Goal: Transaction & Acquisition: Purchase product/service

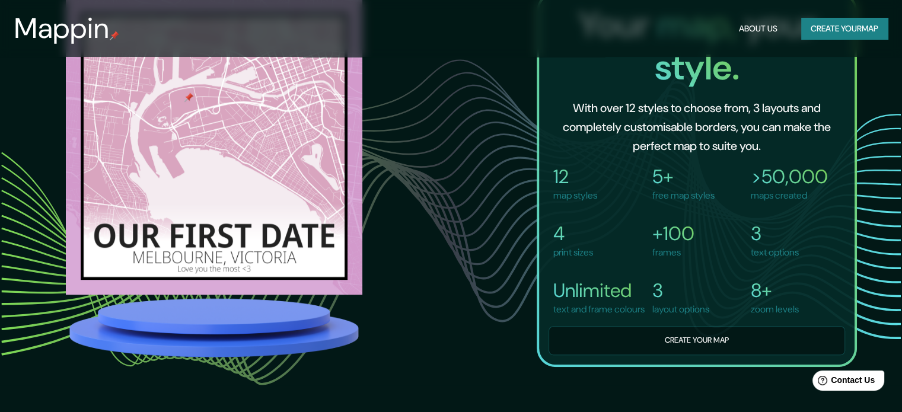
scroll to position [830, 0]
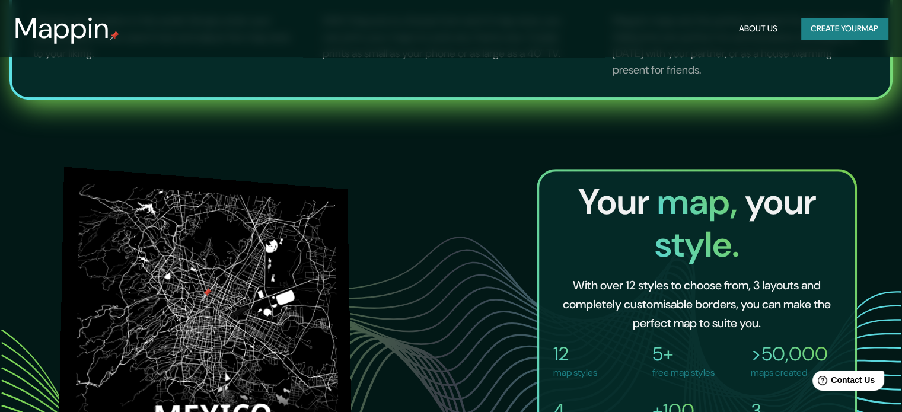
click at [317, 290] on img at bounding box center [205, 324] width 295 height 314
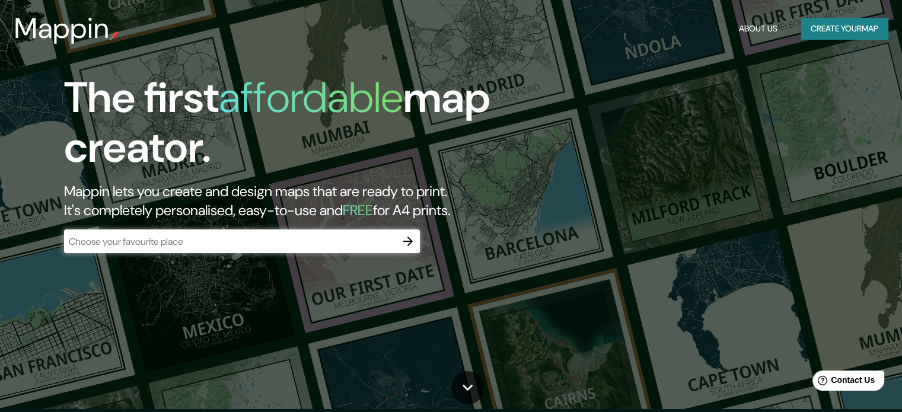
scroll to position [0, 0]
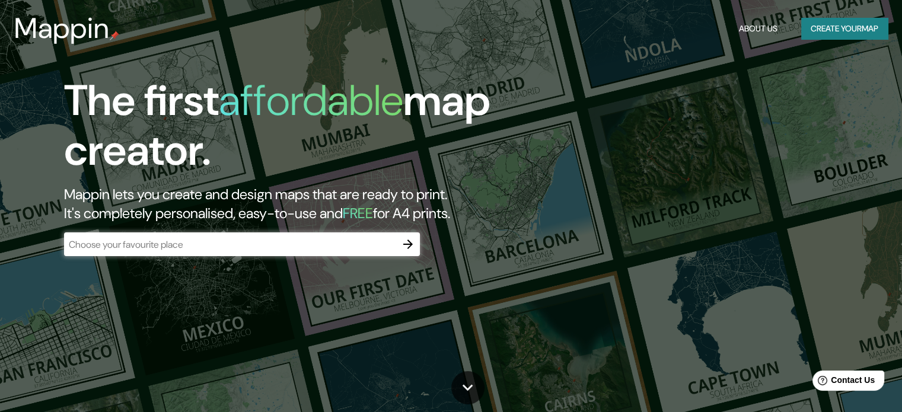
click at [807, 31] on button "Create your map" at bounding box center [844, 29] width 87 height 22
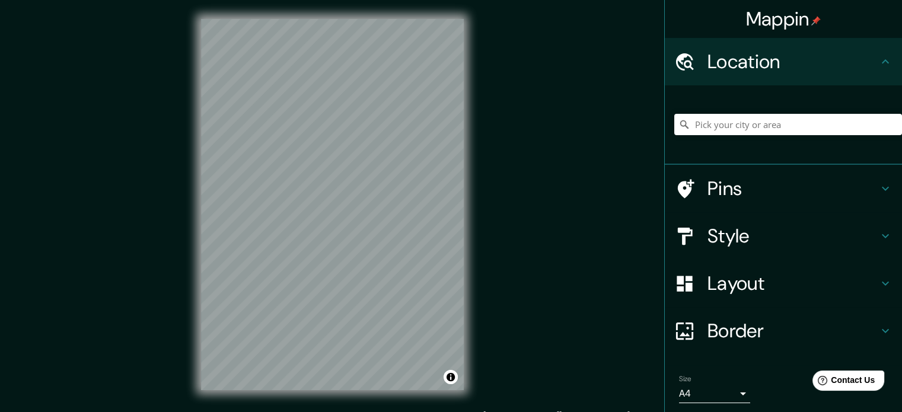
click at [517, 216] on div "Mappin Location Pins Style Layout Border Choose a border. Hint : you can make l…" at bounding box center [451, 214] width 902 height 428
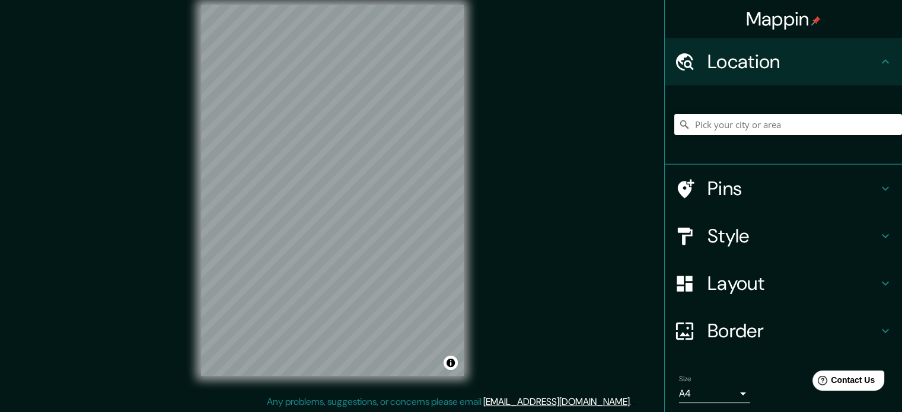
scroll to position [15, 0]
click at [844, 225] on h4 "Style" at bounding box center [792, 236] width 171 height 24
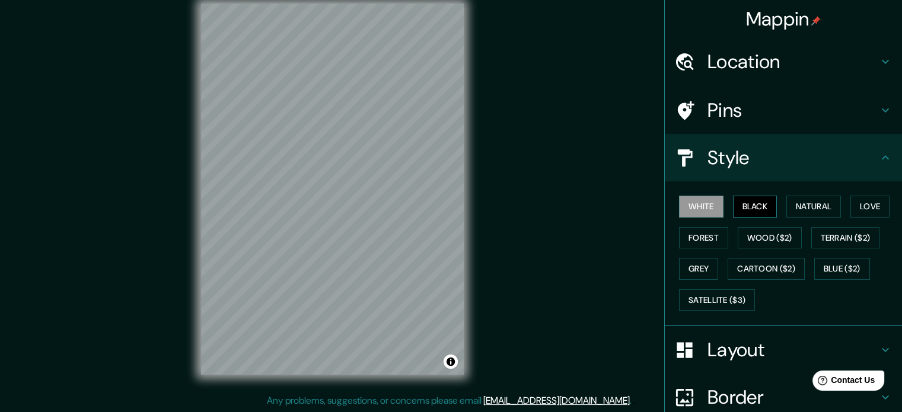
click at [739, 209] on button "Black" at bounding box center [755, 207] width 44 height 22
click at [801, 209] on button "Natural" at bounding box center [813, 207] width 55 height 22
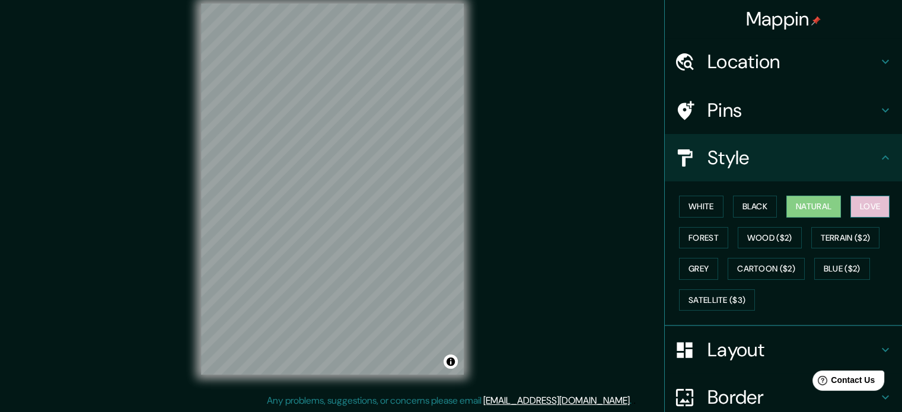
click at [850, 209] on button "Love" at bounding box center [869, 207] width 39 height 22
click at [682, 232] on button "Forest" at bounding box center [703, 238] width 49 height 22
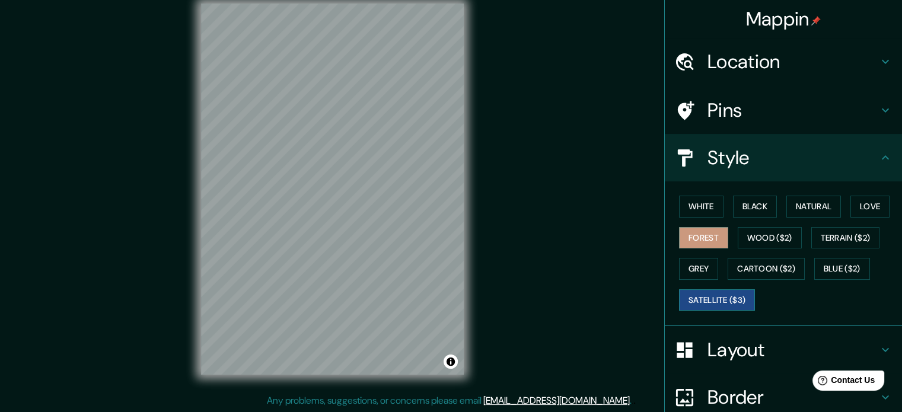
click at [711, 292] on button "Satellite ($3)" at bounding box center [717, 300] width 76 height 22
click at [810, 213] on button "Natural" at bounding box center [813, 207] width 55 height 22
click at [715, 231] on button "Forest" at bounding box center [703, 238] width 49 height 22
click at [750, 235] on button "Wood ($2)" at bounding box center [769, 238] width 64 height 22
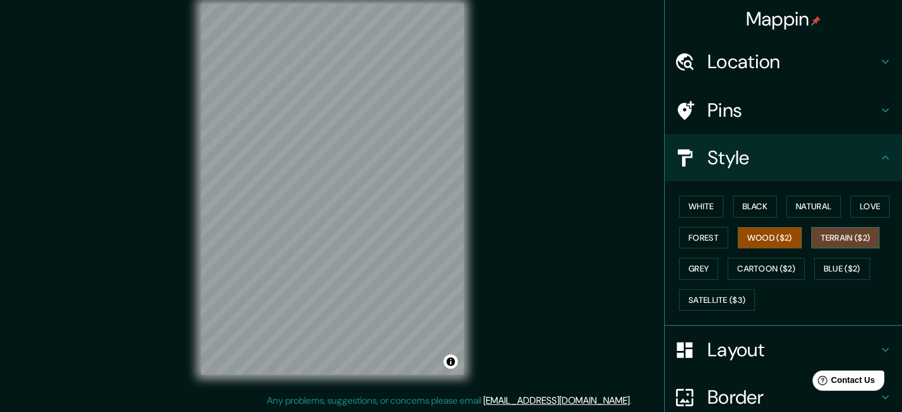
click at [820, 235] on button "Terrain ($2)" at bounding box center [845, 238] width 69 height 22
click at [833, 264] on button "Blue ($2)" at bounding box center [842, 269] width 56 height 22
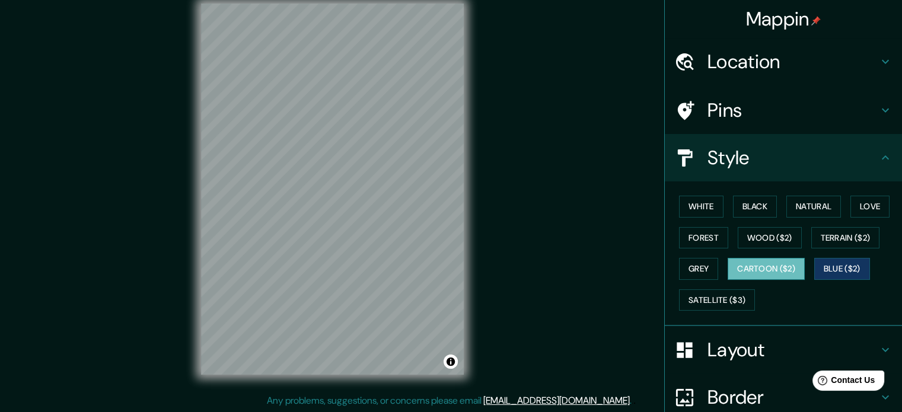
click at [774, 269] on button "Cartoon ($2)" at bounding box center [765, 269] width 77 height 22
click at [702, 269] on button "Grey" at bounding box center [698, 269] width 39 height 22
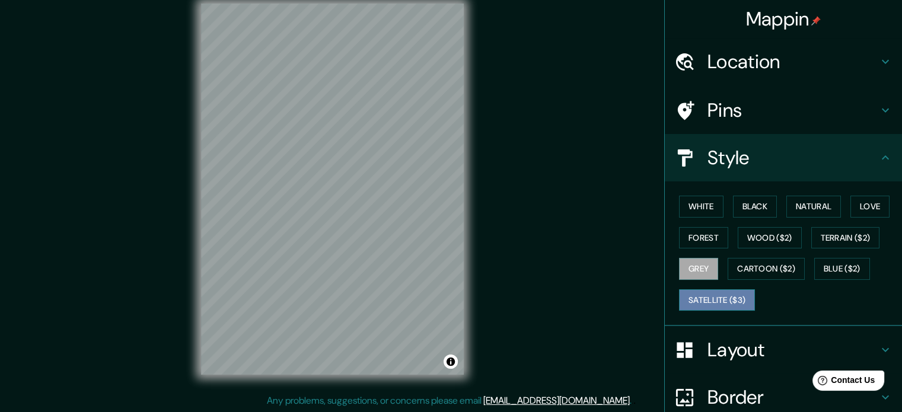
click at [712, 291] on button "Satellite ($3)" at bounding box center [717, 300] width 76 height 22
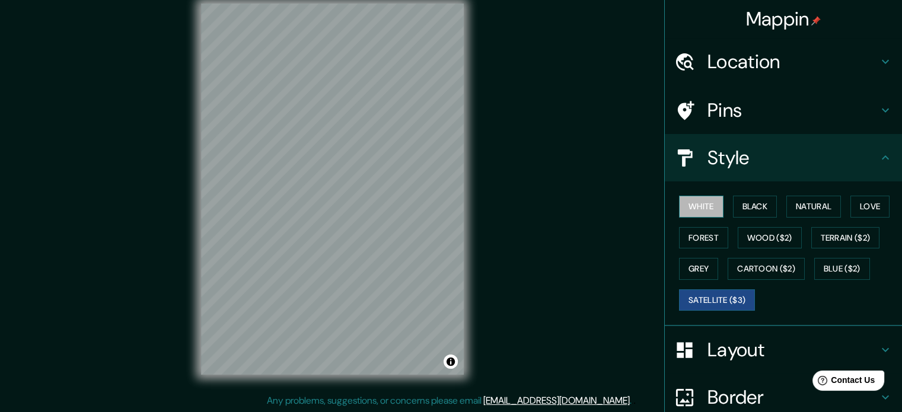
click at [692, 200] on button "White" at bounding box center [701, 207] width 44 height 22
click at [734, 203] on button "Black" at bounding box center [755, 207] width 44 height 22
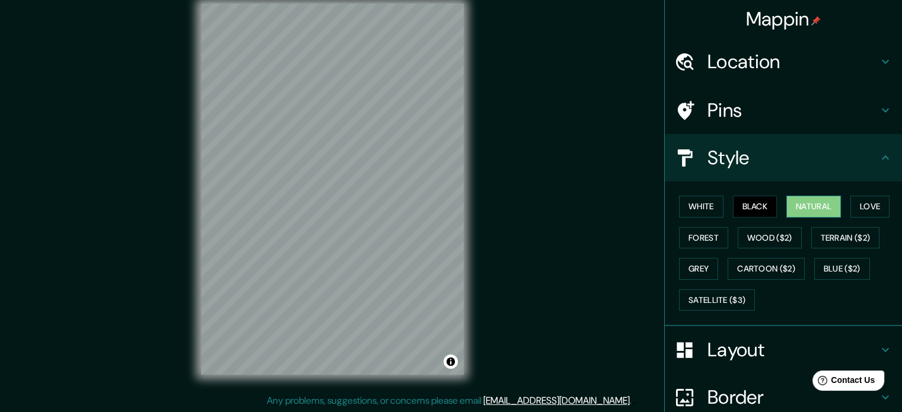
click at [817, 212] on button "Natural" at bounding box center [813, 207] width 55 height 22
click at [863, 209] on button "Love" at bounding box center [869, 207] width 39 height 22
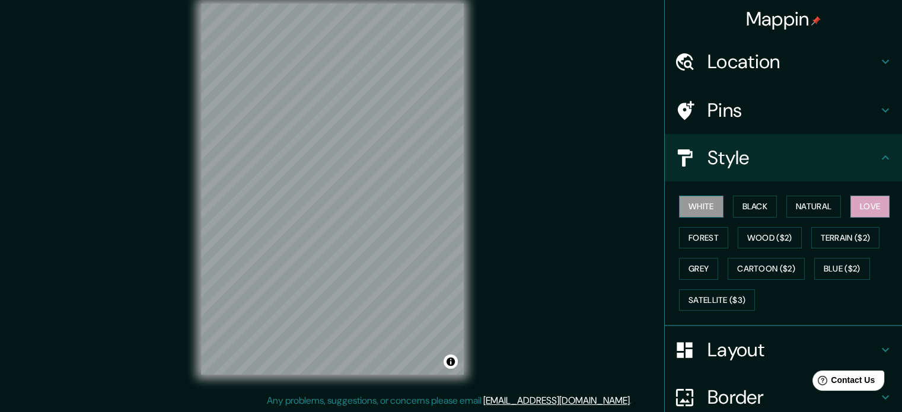
click at [714, 206] on button "White" at bounding box center [701, 207] width 44 height 22
click at [795, 365] on div "Layout" at bounding box center [782, 349] width 237 height 47
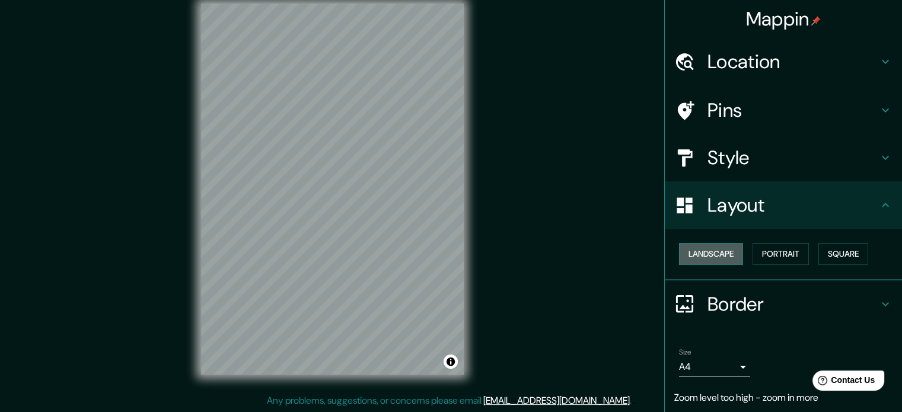
click at [716, 261] on button "Landscape" at bounding box center [711, 254] width 64 height 22
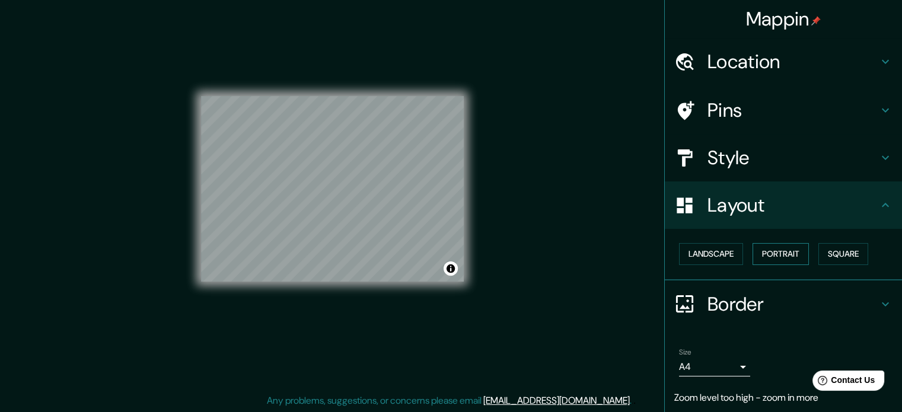
click at [766, 260] on button "Portrait" at bounding box center [780, 254] width 56 height 22
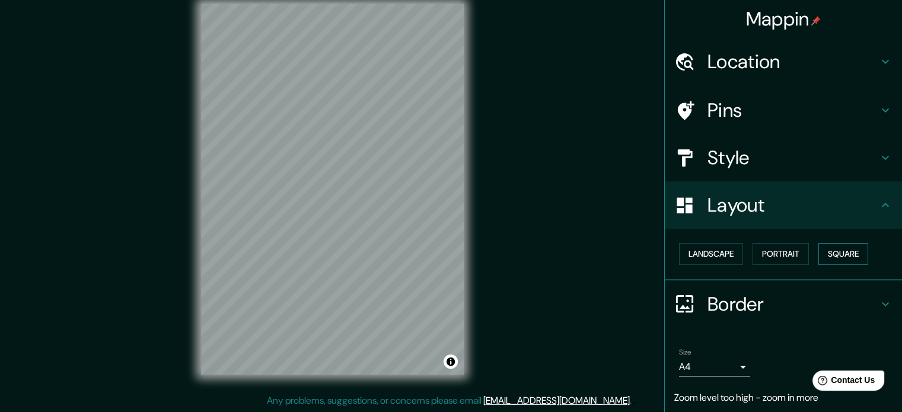
click at [825, 260] on button "Square" at bounding box center [843, 254] width 50 height 22
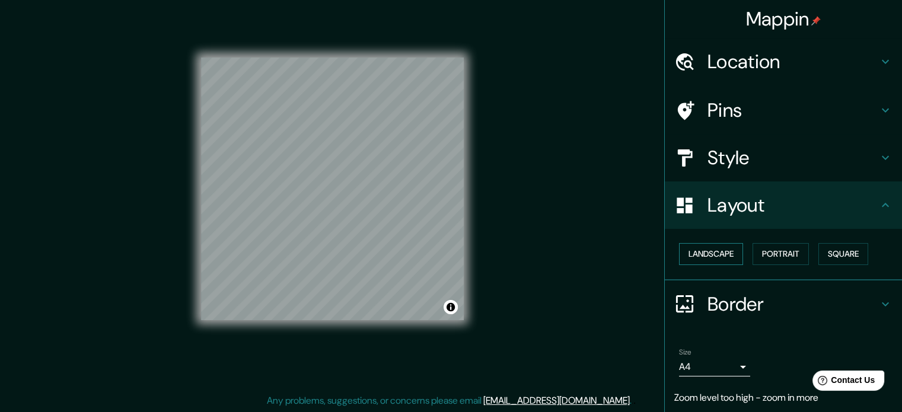
click at [698, 251] on button "Landscape" at bounding box center [711, 254] width 64 height 22
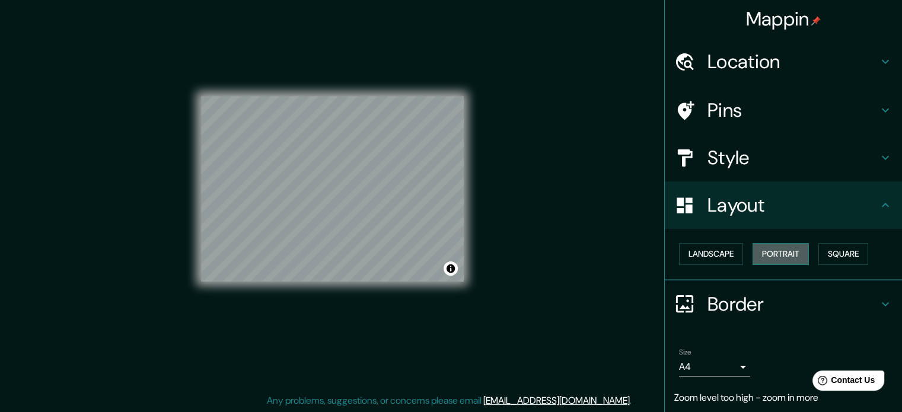
click at [782, 260] on button "Portrait" at bounding box center [780, 254] width 56 height 22
